Goal: Information Seeking & Learning: Learn about a topic

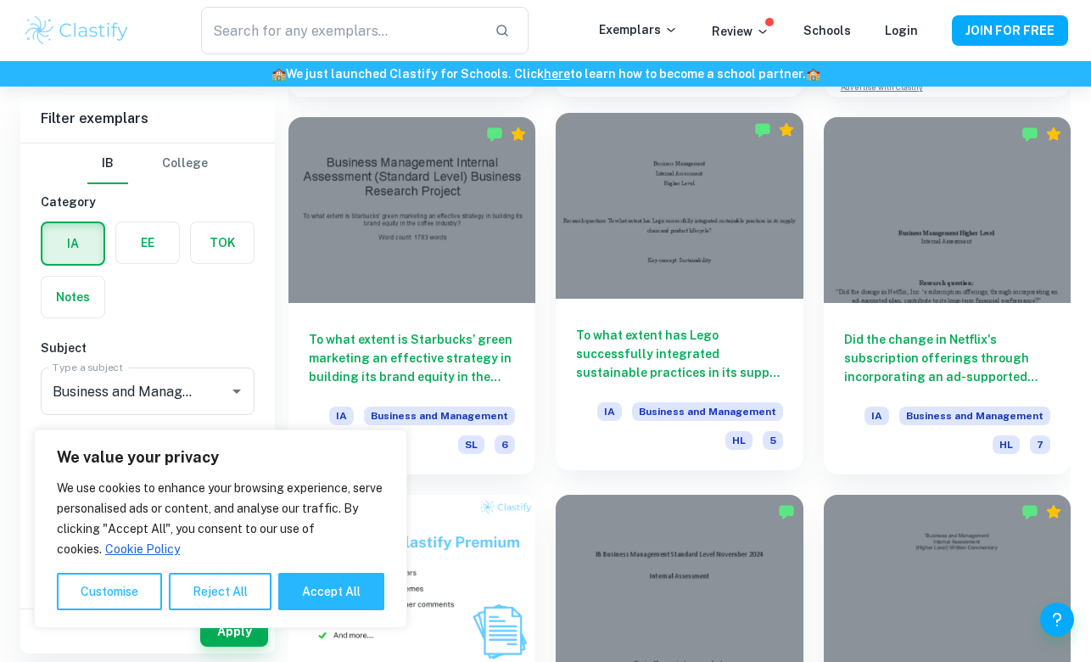
scroll to position [839, 0]
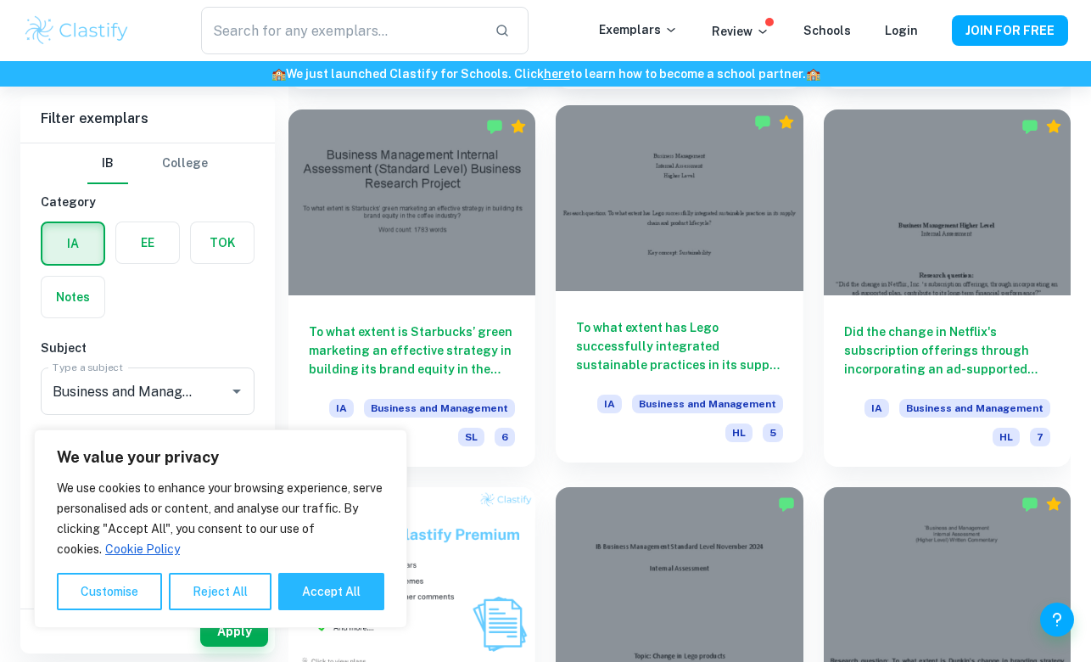
click at [658, 284] on div at bounding box center [679, 197] width 247 height 185
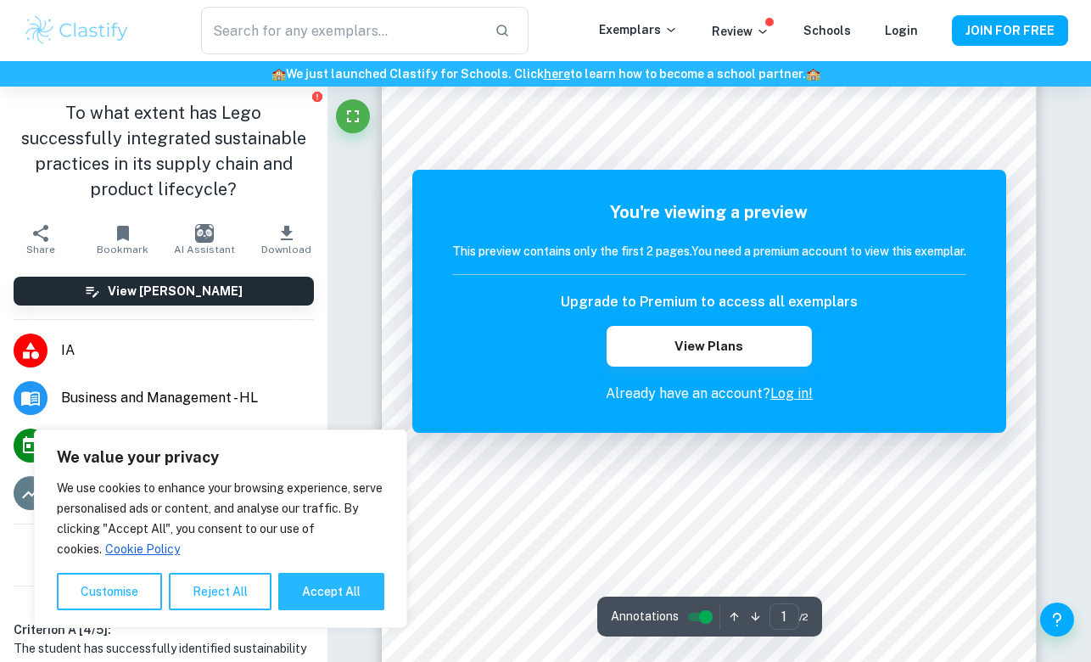
scroll to position [71, 0]
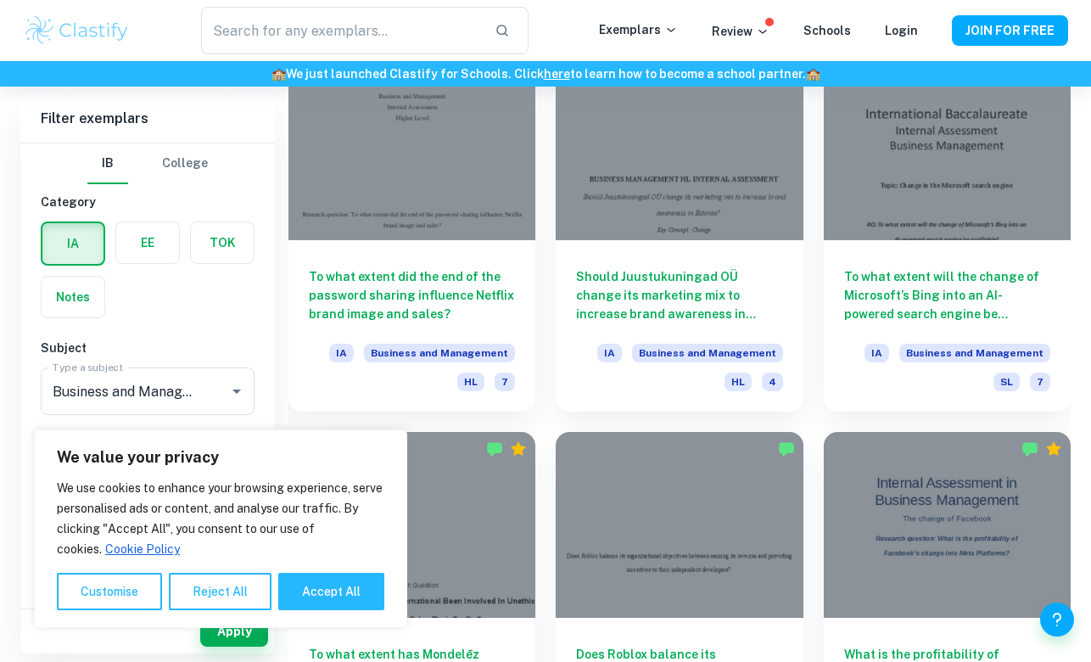
scroll to position [5896, 0]
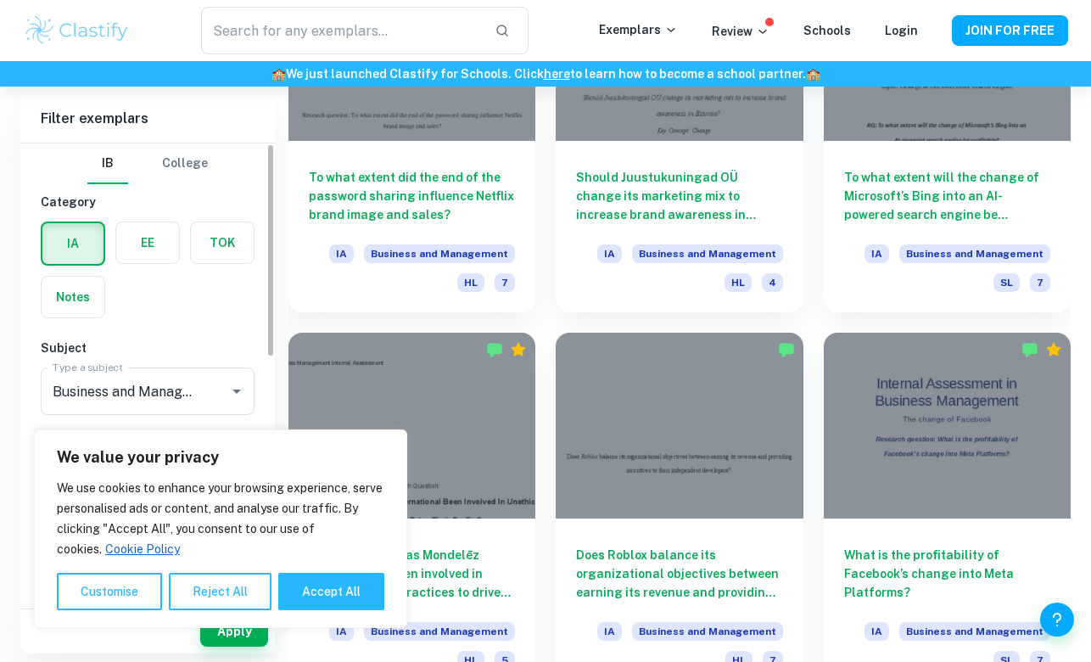
click at [182, 325] on div "IB College Category IA EE TOK Notes Subject Type a subject Business and Managem…" at bounding box center [147, 633] width 255 height 981
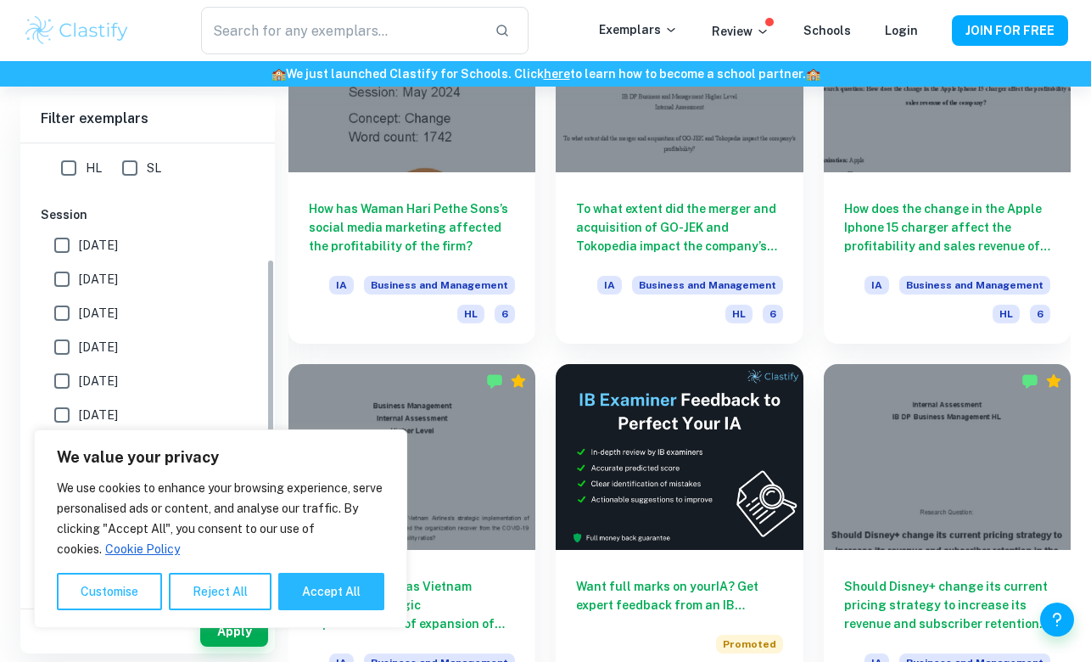
scroll to position [0, 0]
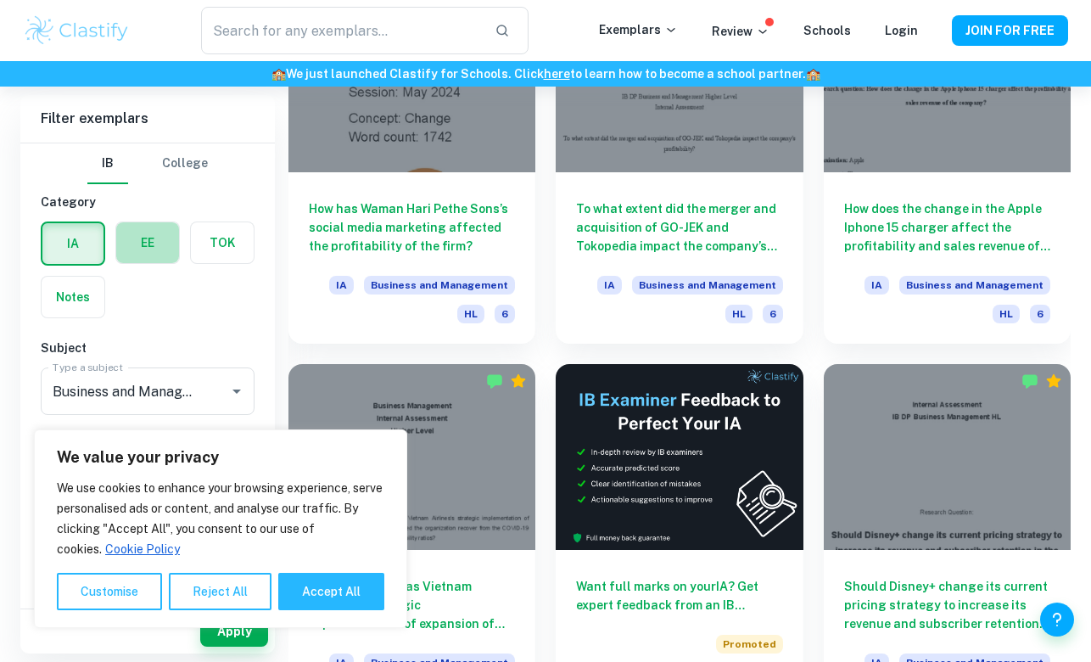
click at [150, 238] on label "button" at bounding box center [147, 242] width 63 height 41
click at [0, 0] on input "radio" at bounding box center [0, 0] width 0 height 0
click at [188, 171] on button "College" at bounding box center [185, 163] width 46 height 41
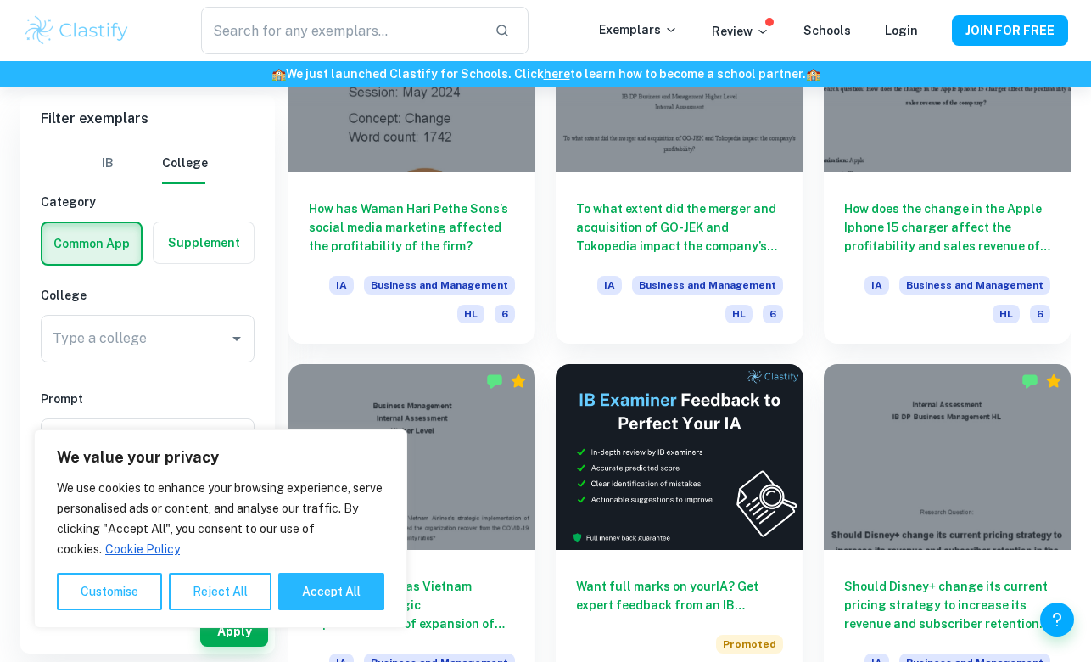
click at [116, 163] on button "IB" at bounding box center [107, 163] width 41 height 41
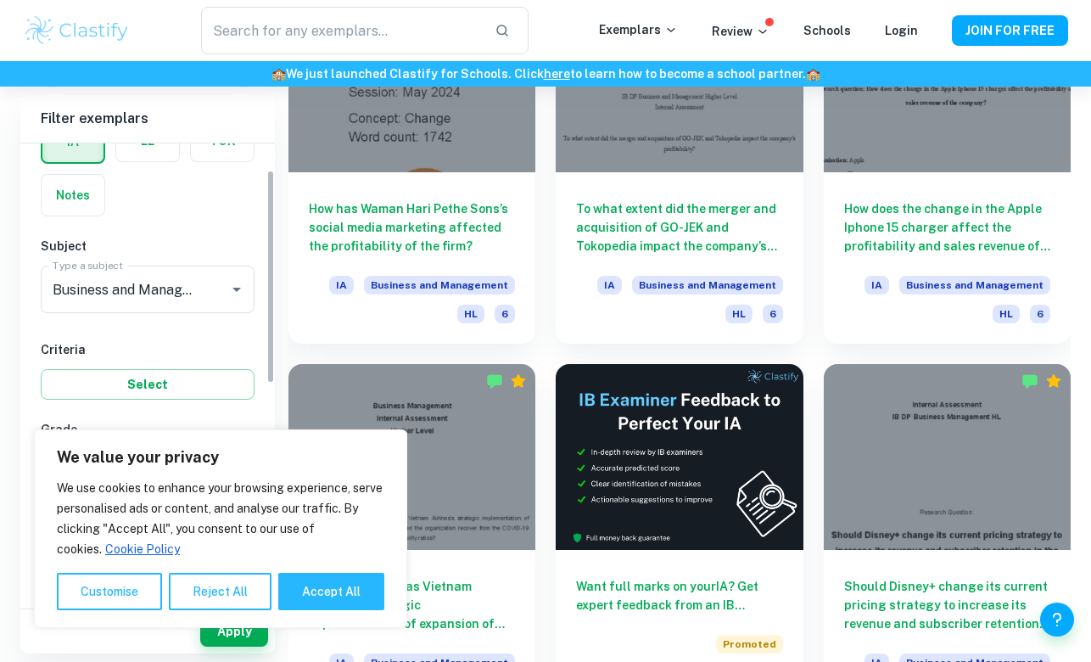
scroll to position [120, 0]
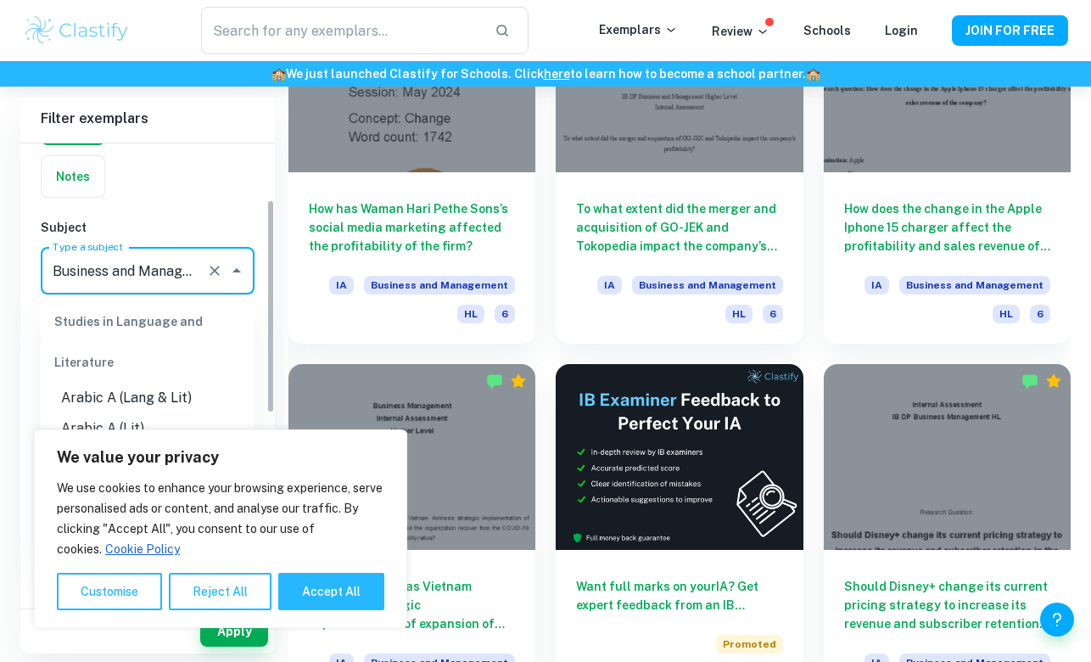
click at [131, 265] on input "Business and Management" at bounding box center [123, 271] width 151 height 32
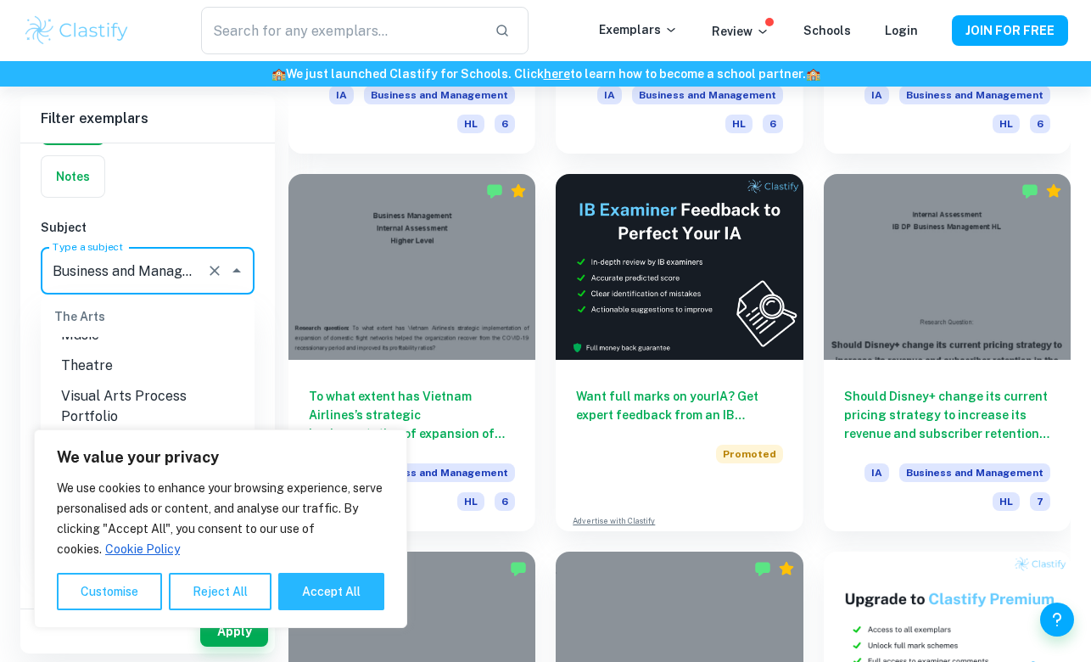
scroll to position [4548, 0]
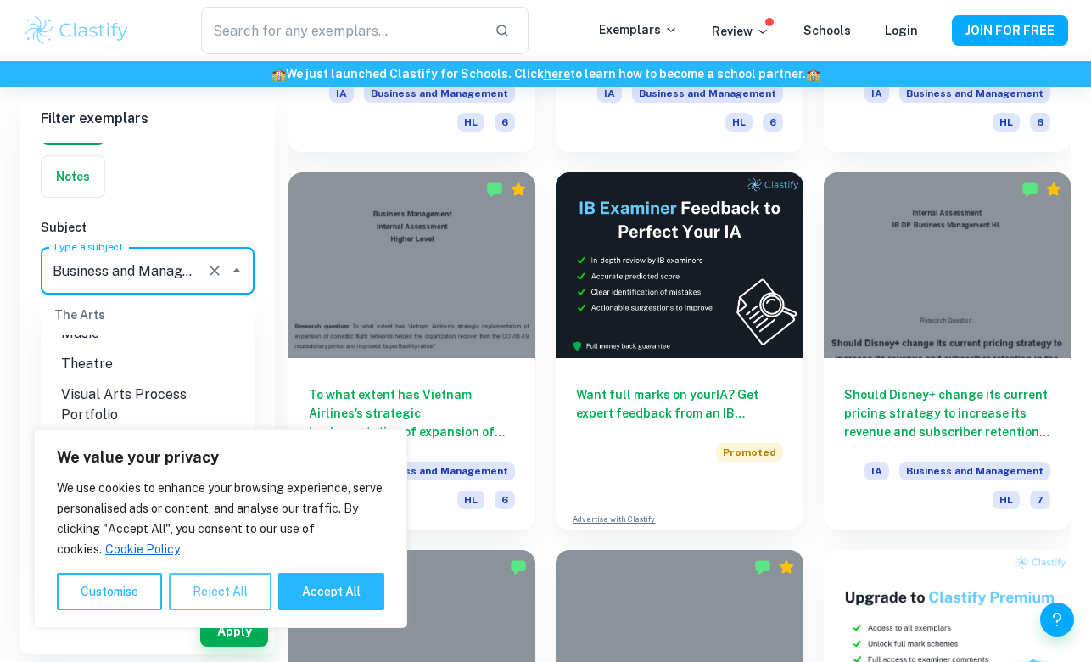
click at [189, 587] on button "Reject All" at bounding box center [220, 591] width 103 height 37
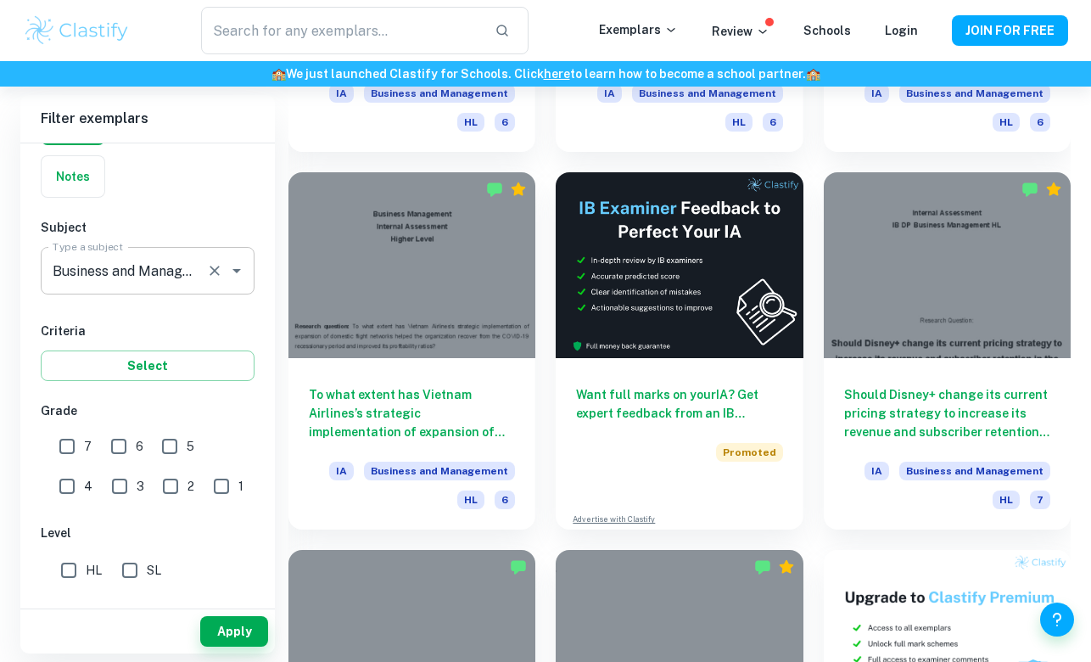
click at [156, 285] on input "Business and Management" at bounding box center [123, 271] width 151 height 32
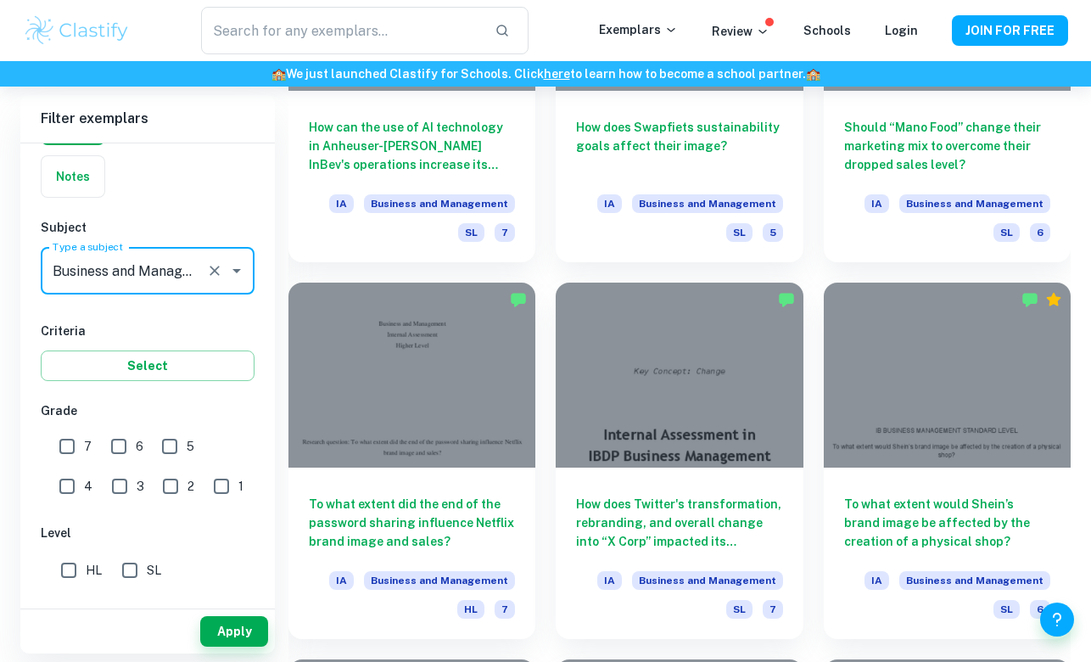
scroll to position [7794, 0]
